Goal: Transaction & Acquisition: Purchase product/service

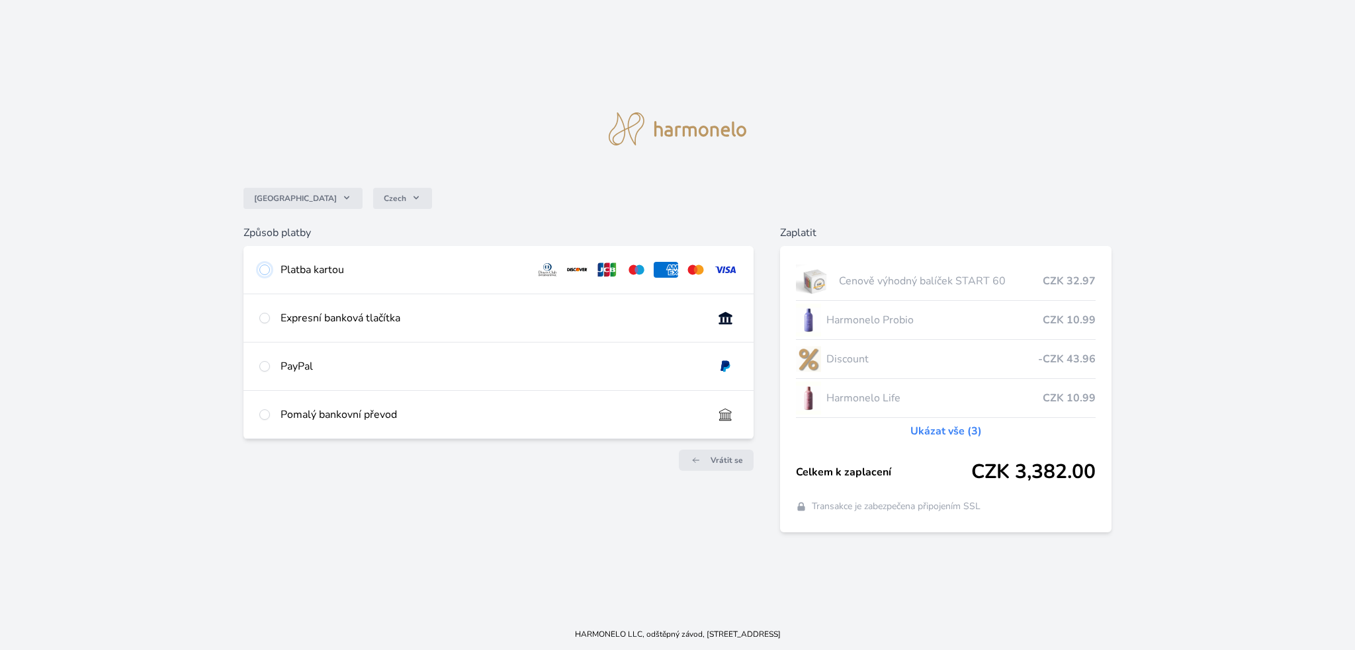
click at [270, 265] on input "radio" at bounding box center [264, 270] width 11 height 11
radio input "true"
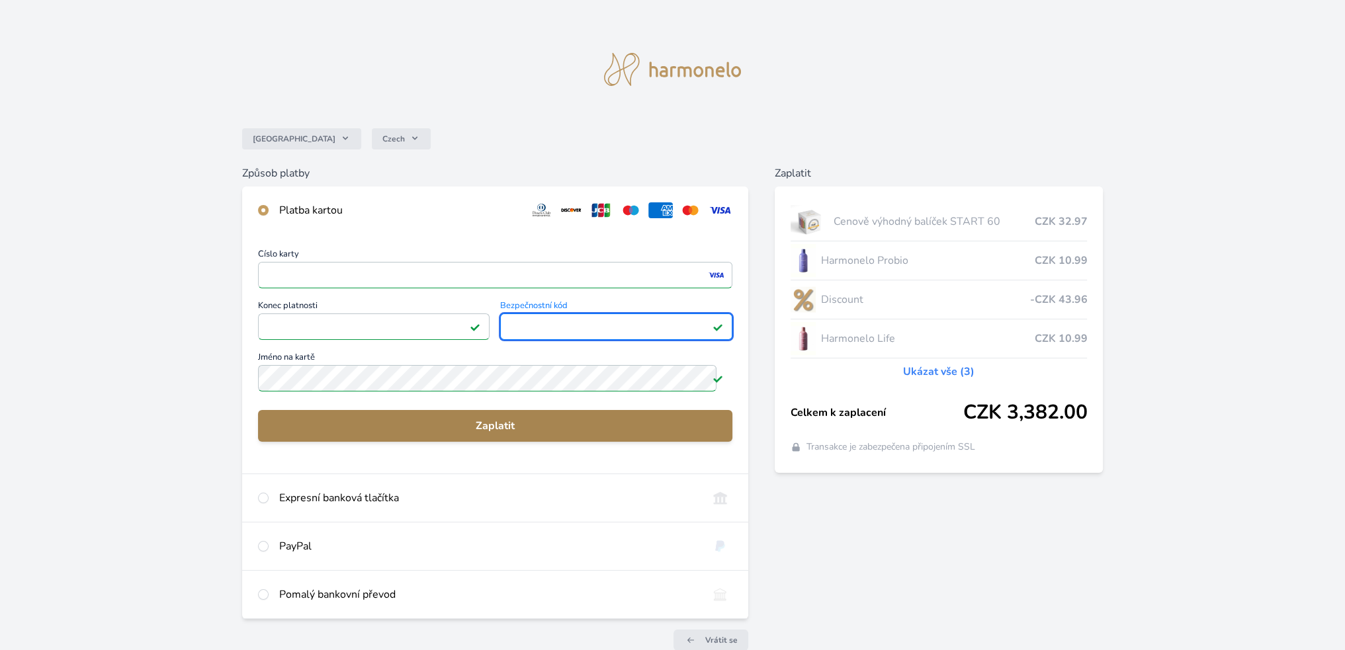
click at [498, 434] on span "Zaplatit" at bounding box center [495, 426] width 453 height 16
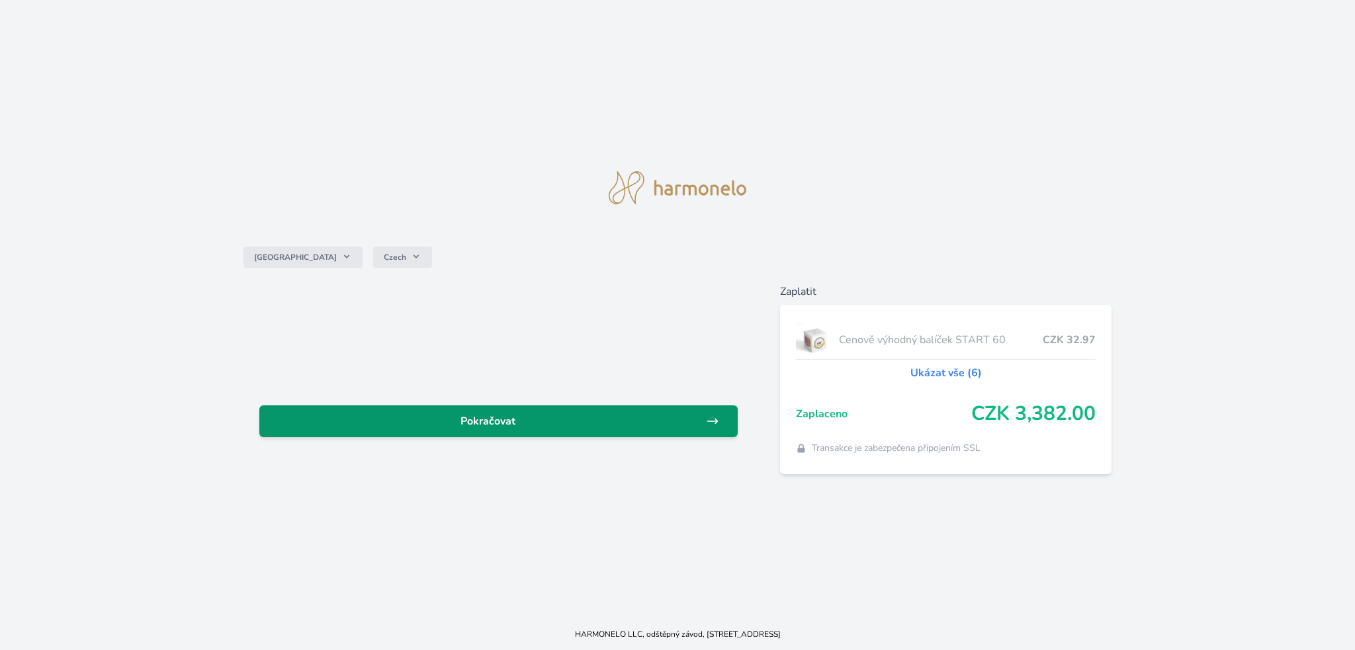
click at [675, 420] on span "Pokračovat" at bounding box center [488, 422] width 436 height 16
